Goal: Transaction & Acquisition: Purchase product/service

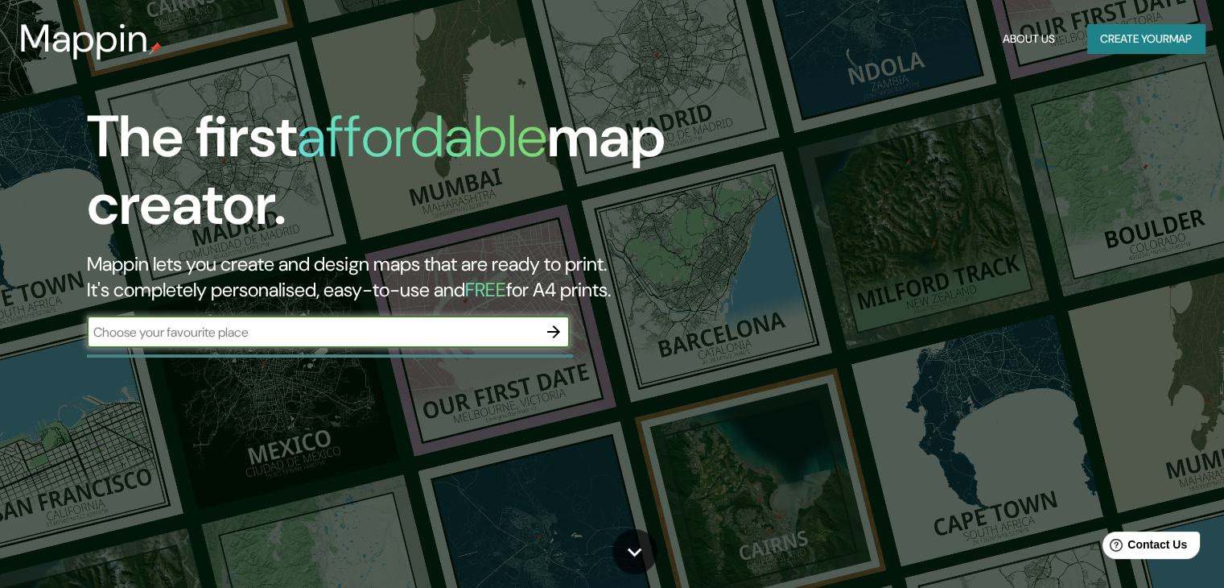
click at [246, 336] on input "text" at bounding box center [312, 332] width 451 height 19
type input "[GEOGRAPHIC_DATA]"
click at [547, 326] on icon "button" at bounding box center [553, 331] width 19 height 19
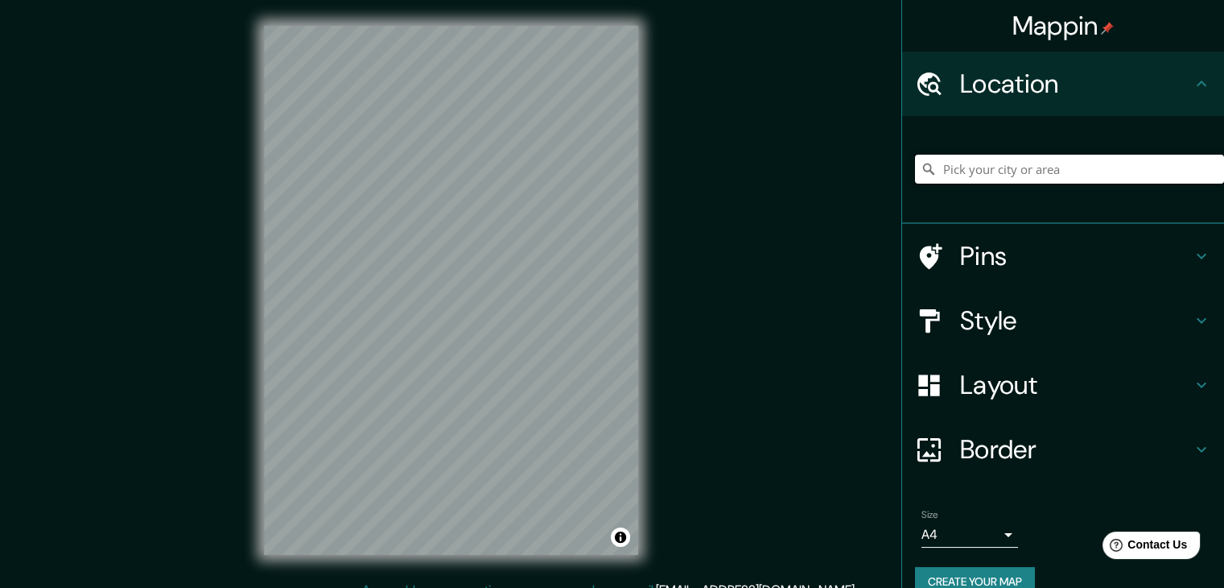
click at [958, 172] on input "Pick your city or area" at bounding box center [1069, 169] width 309 height 29
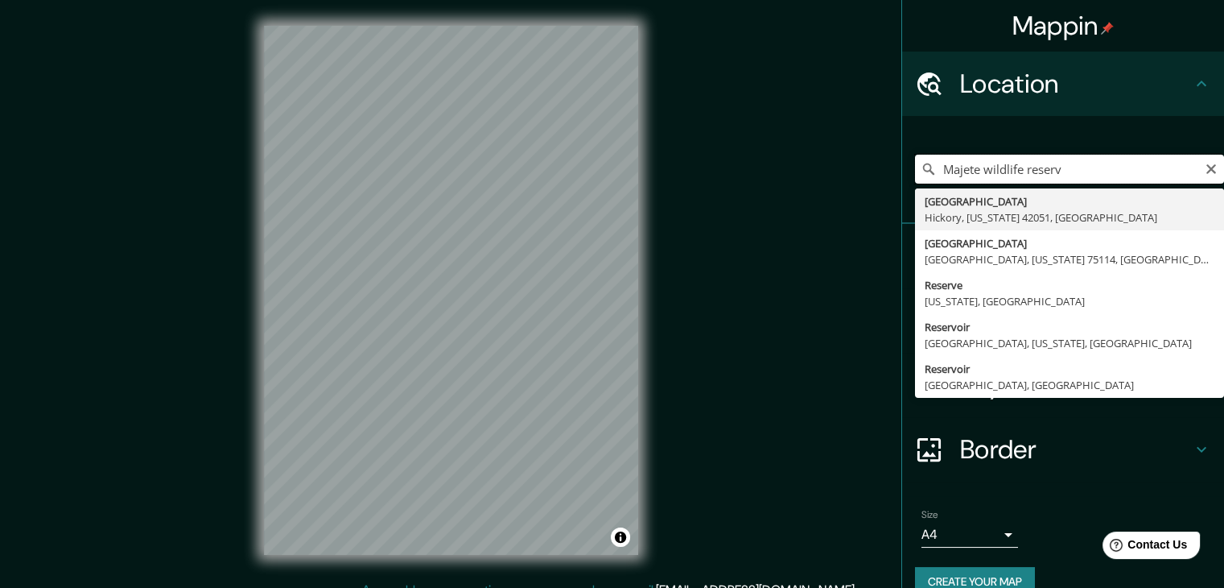
type input "[GEOGRAPHIC_DATA]"
click at [998, 170] on input "[GEOGRAPHIC_DATA]" at bounding box center [1069, 169] width 309 height 29
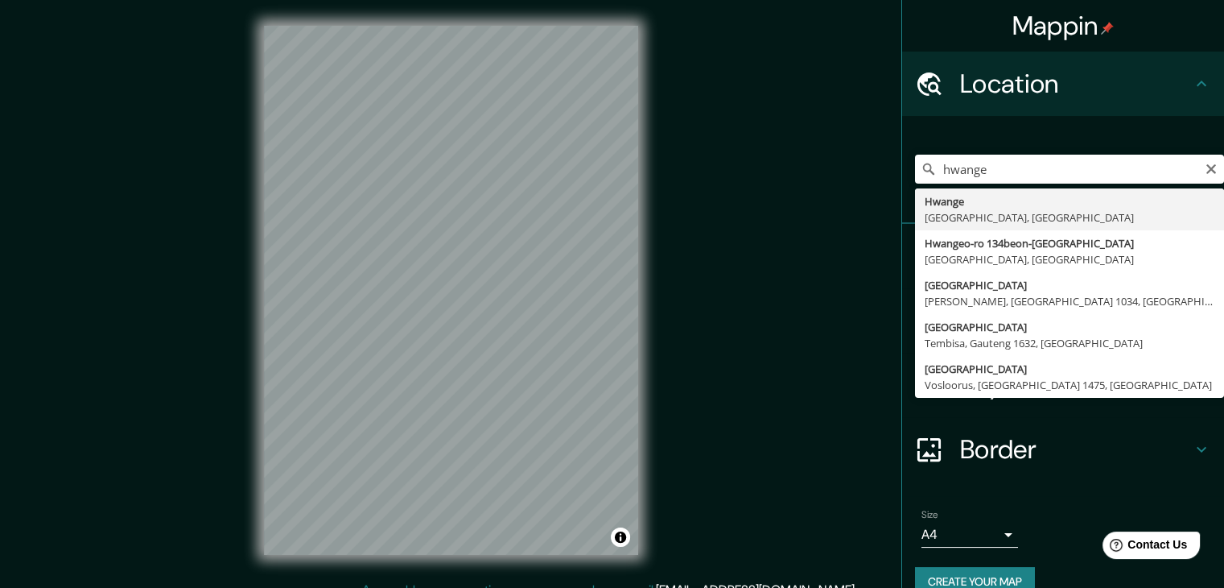
type input "Hwange, [GEOGRAPHIC_DATA], [GEOGRAPHIC_DATA]"
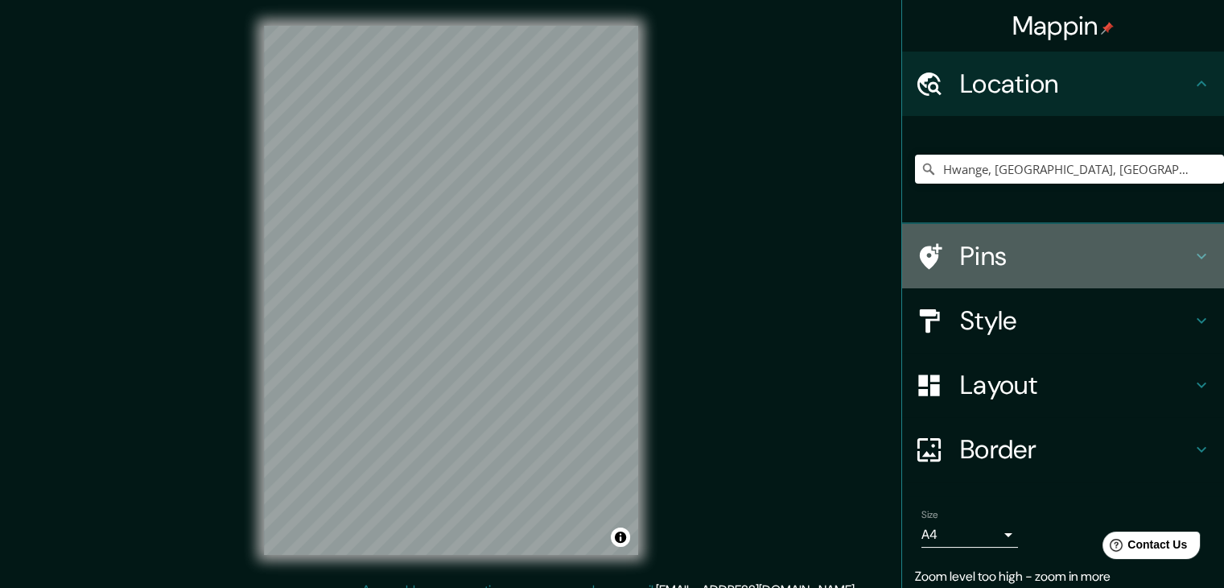
click at [1005, 259] on h4 "Pins" at bounding box center [1076, 256] width 232 height 32
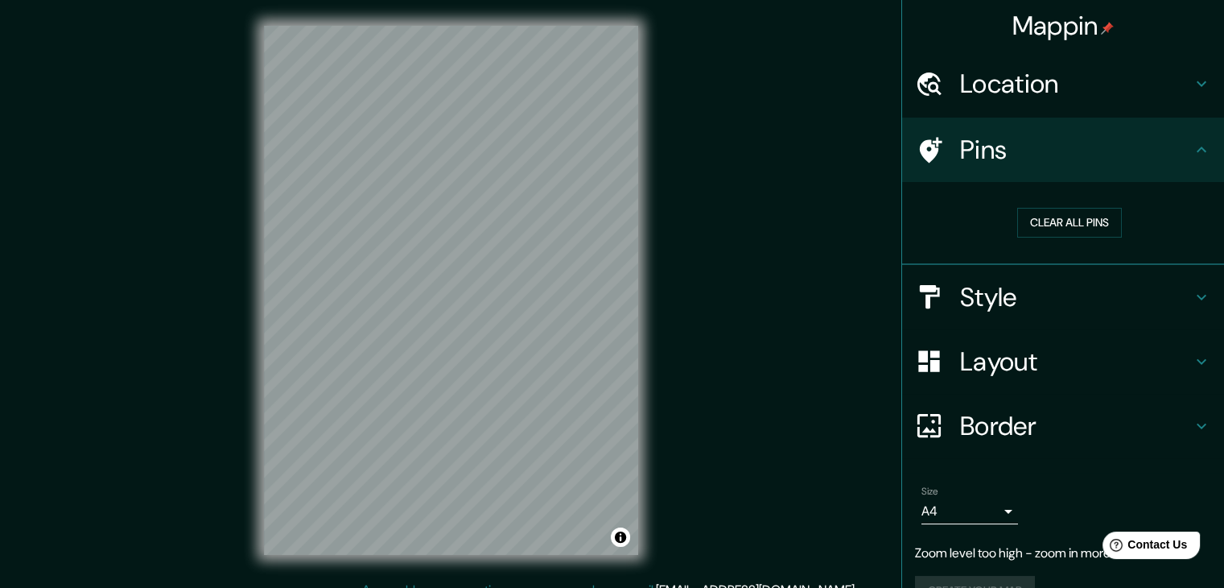
click at [1014, 299] on h4 "Style" at bounding box center [1076, 297] width 232 height 32
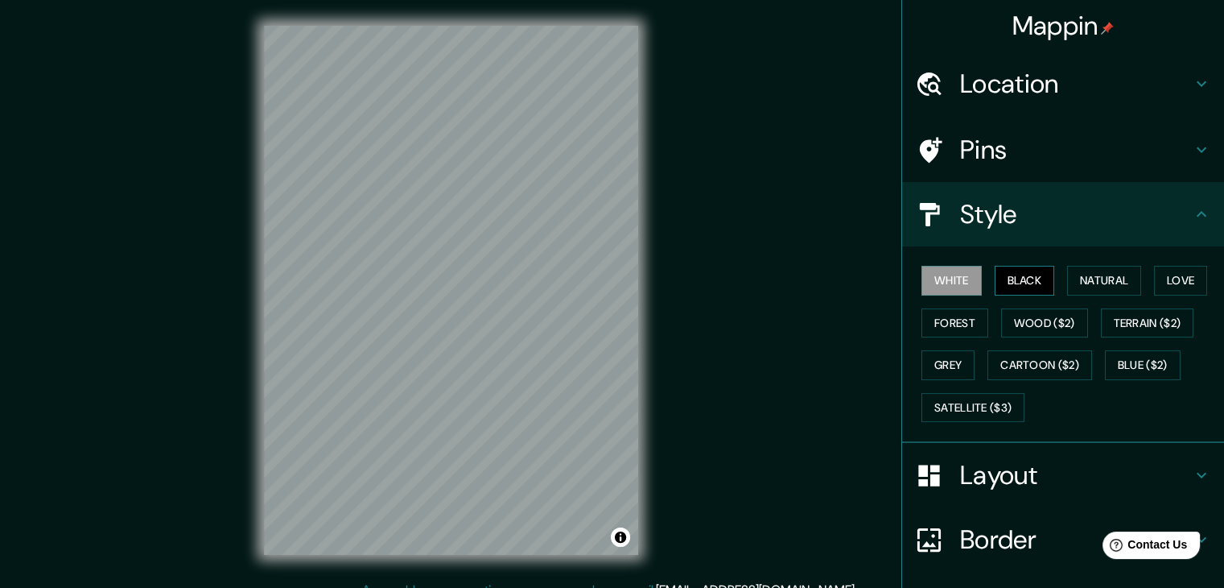
click at [1008, 280] on button "Black" at bounding box center [1025, 281] width 60 height 30
click at [1087, 274] on button "Natural" at bounding box center [1104, 281] width 74 height 30
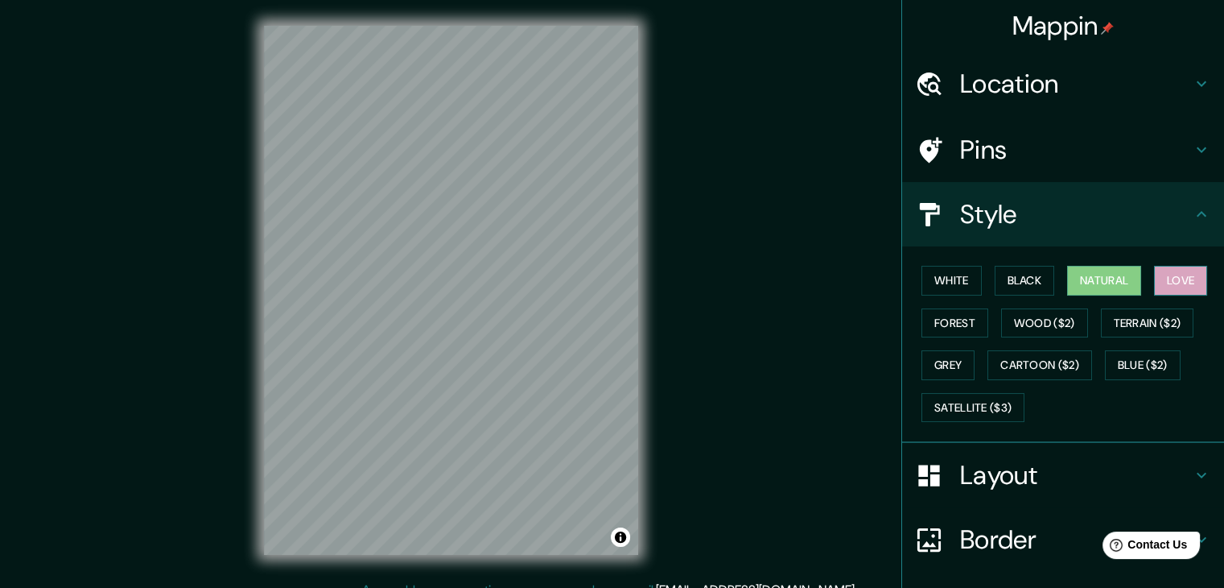
click at [1162, 277] on button "Love" at bounding box center [1180, 281] width 53 height 30
click at [944, 316] on button "Forest" at bounding box center [955, 323] width 67 height 30
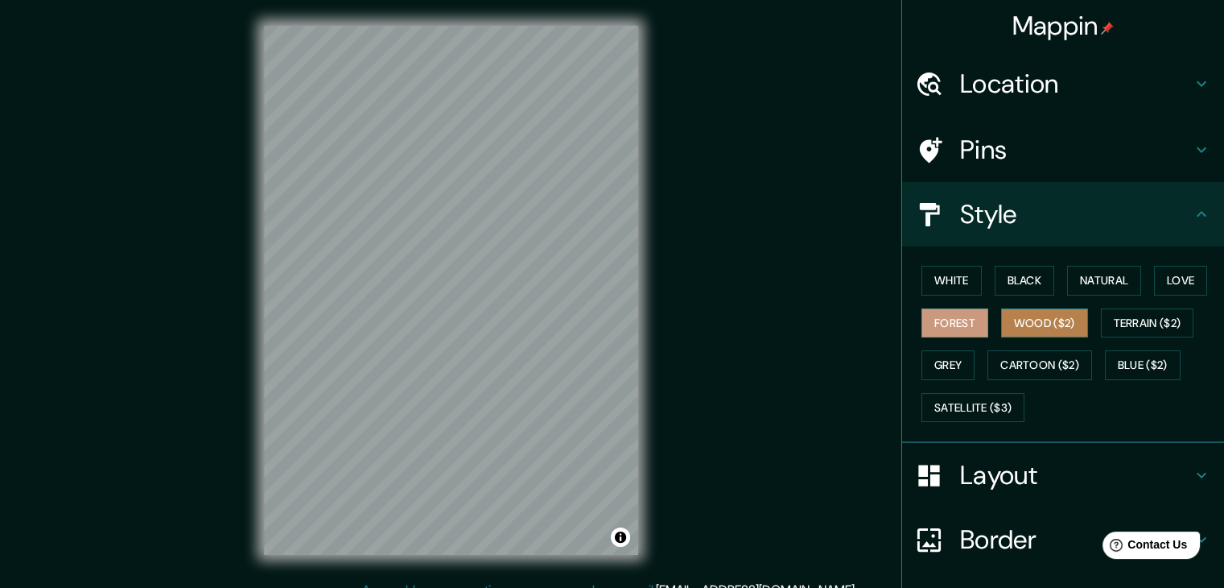
click at [1014, 329] on button "Wood ($2)" at bounding box center [1044, 323] width 87 height 30
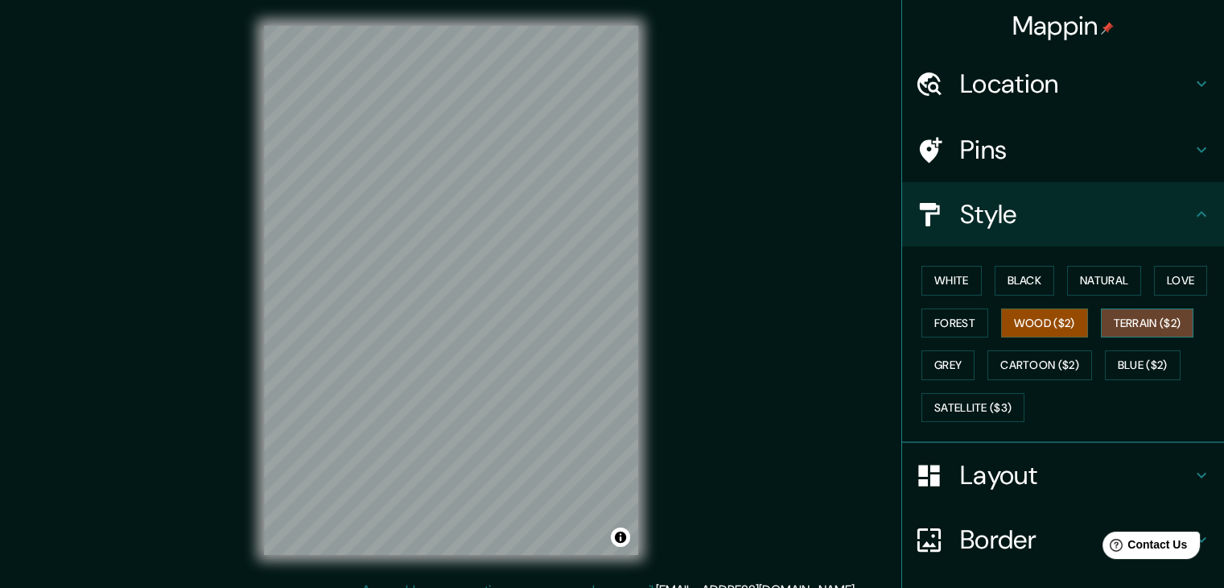
click at [1119, 323] on button "Terrain ($2)" at bounding box center [1147, 323] width 93 height 30
click at [946, 361] on button "Grey" at bounding box center [948, 365] width 53 height 30
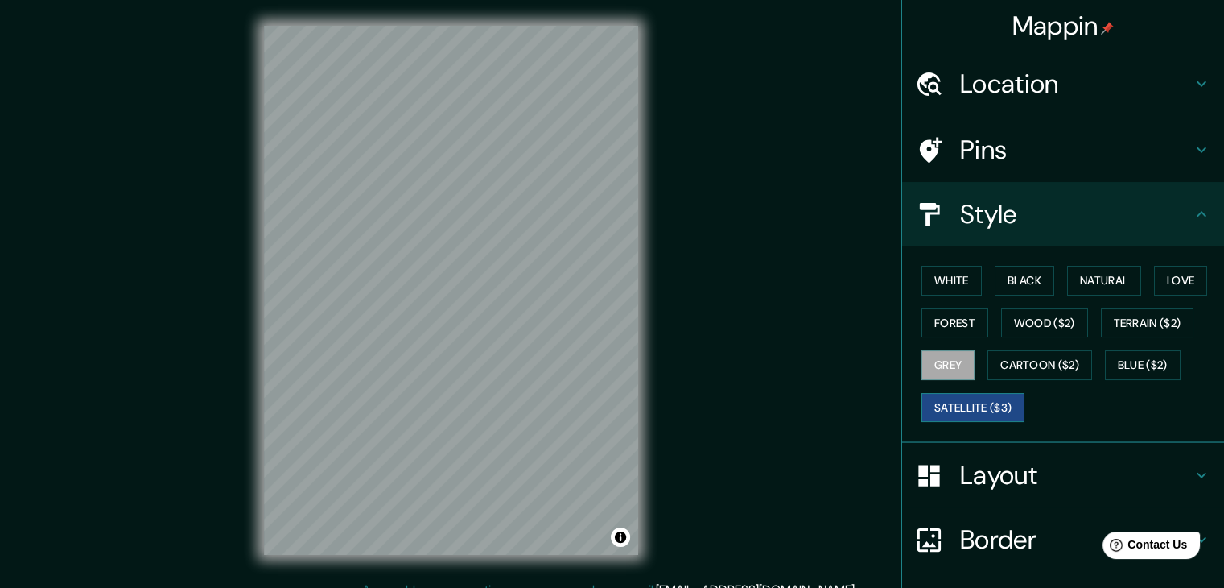
click at [959, 403] on button "Satellite ($3)" at bounding box center [973, 408] width 103 height 30
click at [1038, 374] on button "Cartoon ($2)" at bounding box center [1040, 365] width 105 height 30
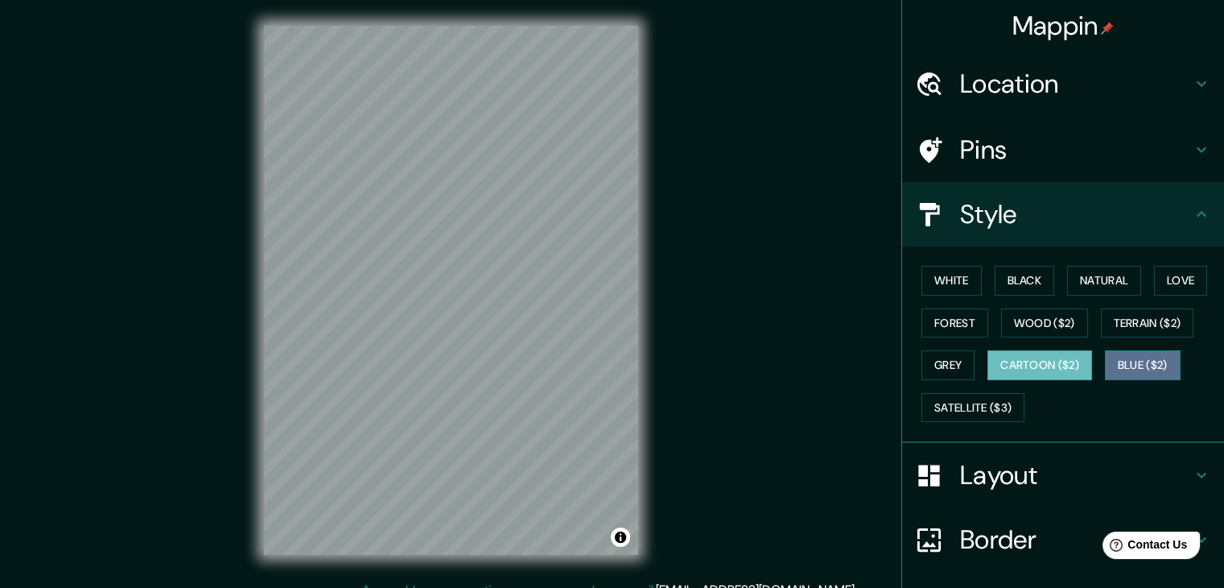
click at [1129, 369] on button "Blue ($2)" at bounding box center [1143, 365] width 76 height 30
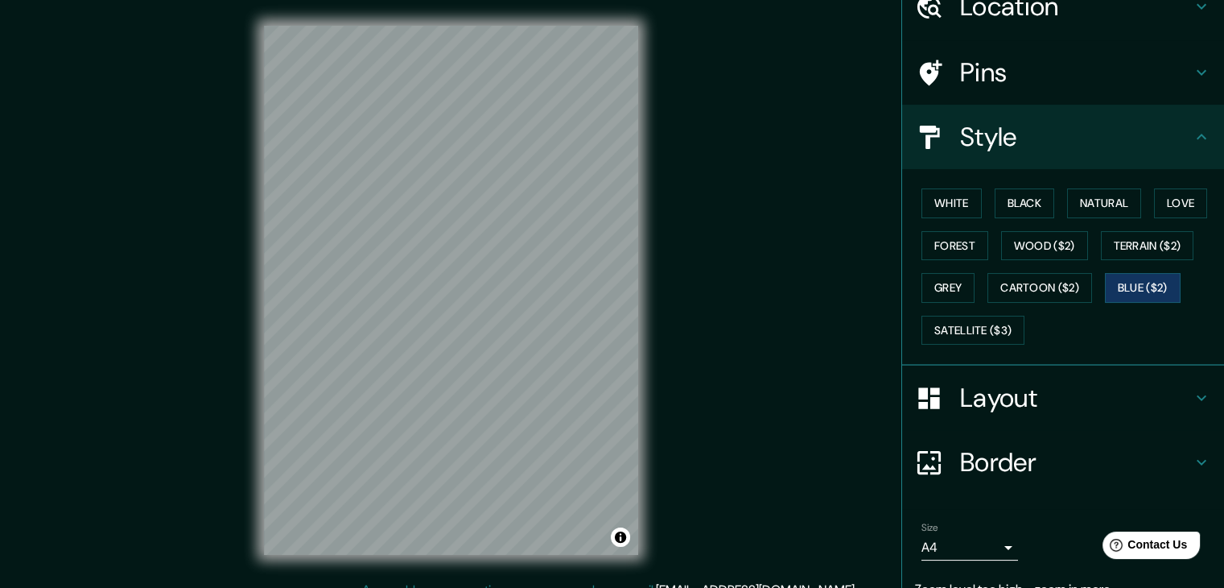
scroll to position [148, 0]
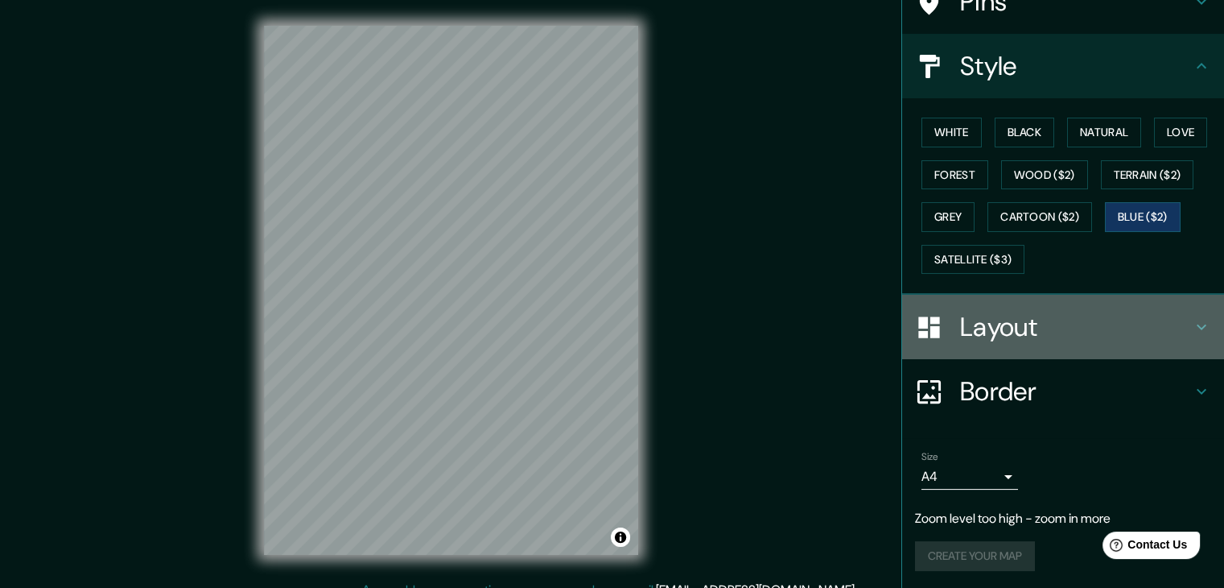
click at [1011, 341] on div "Layout" at bounding box center [1063, 327] width 322 height 64
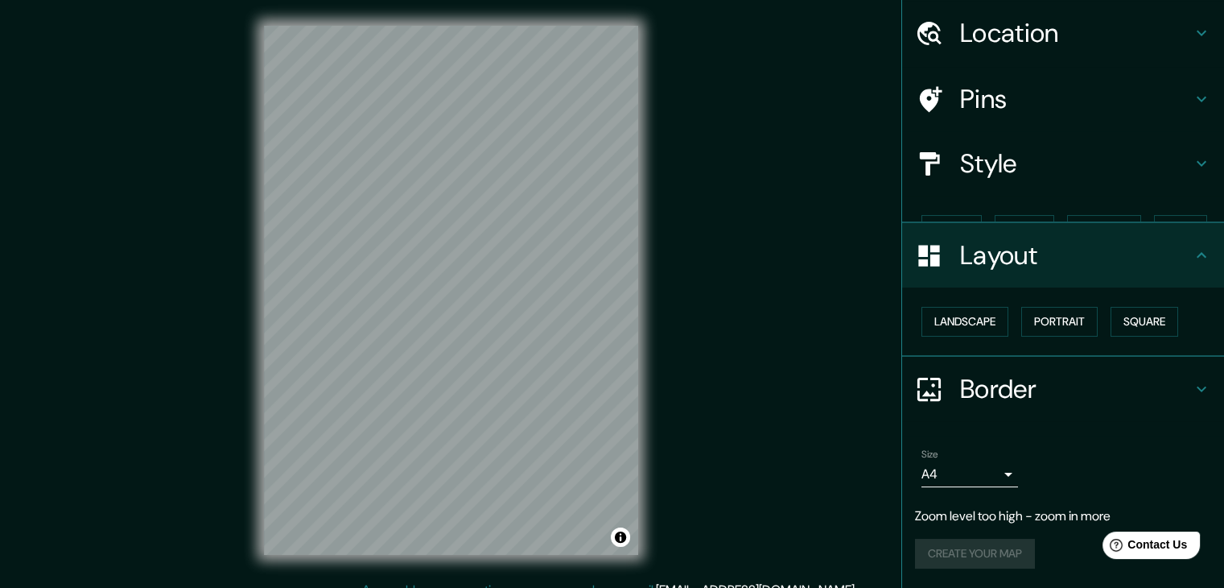
scroll to position [23, 0]
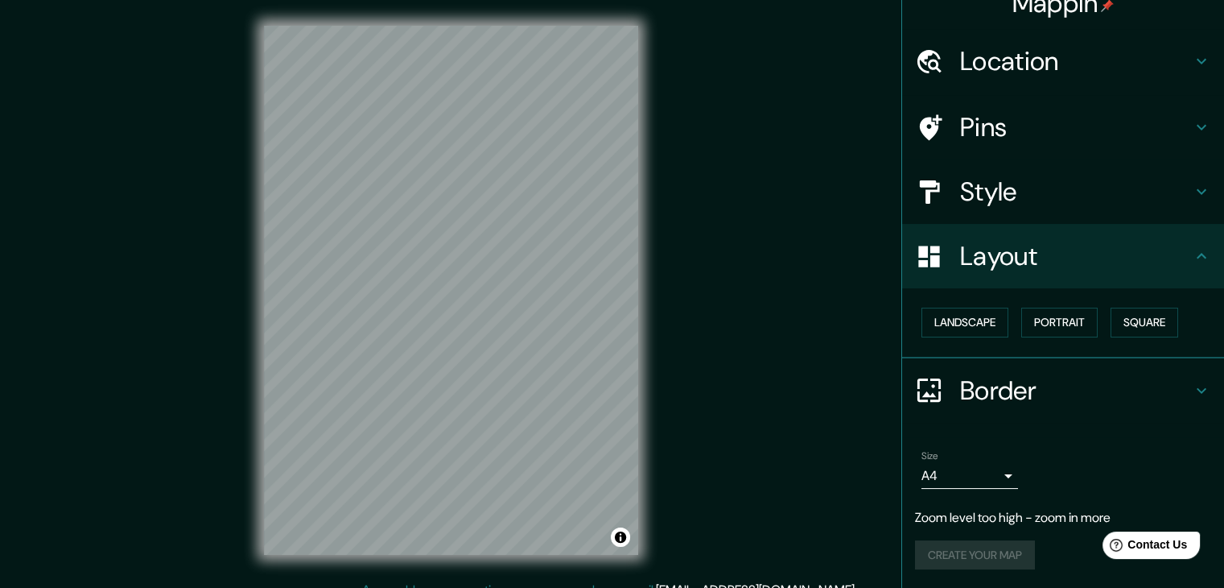
click at [1005, 383] on h4 "Border" at bounding box center [1076, 390] width 232 height 32
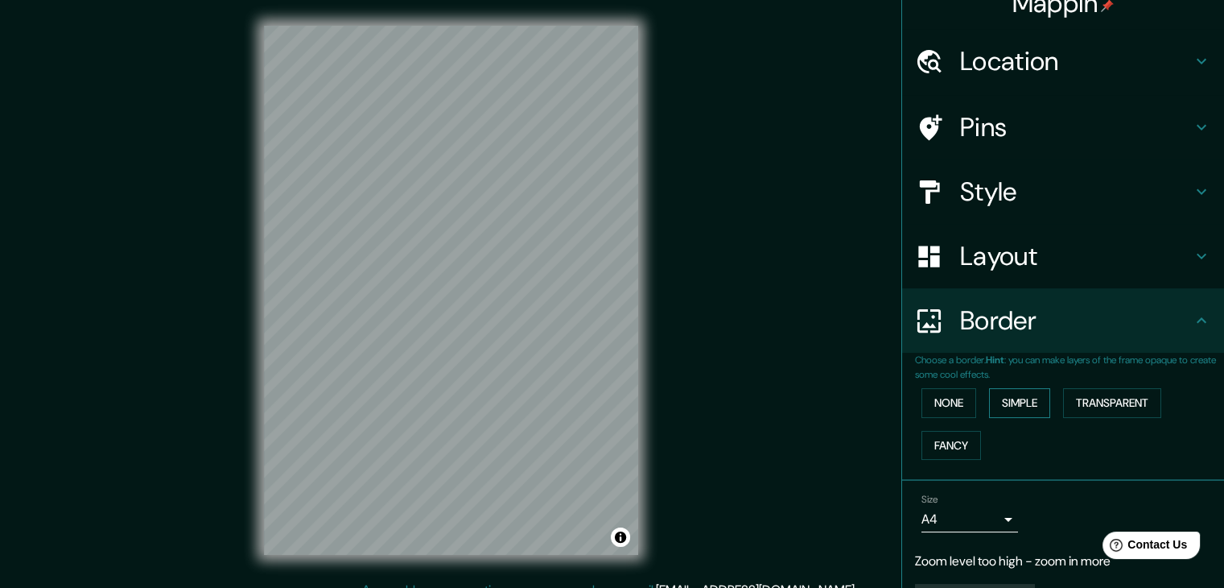
scroll to position [66, 0]
